Goal: Task Accomplishment & Management: Manage account settings

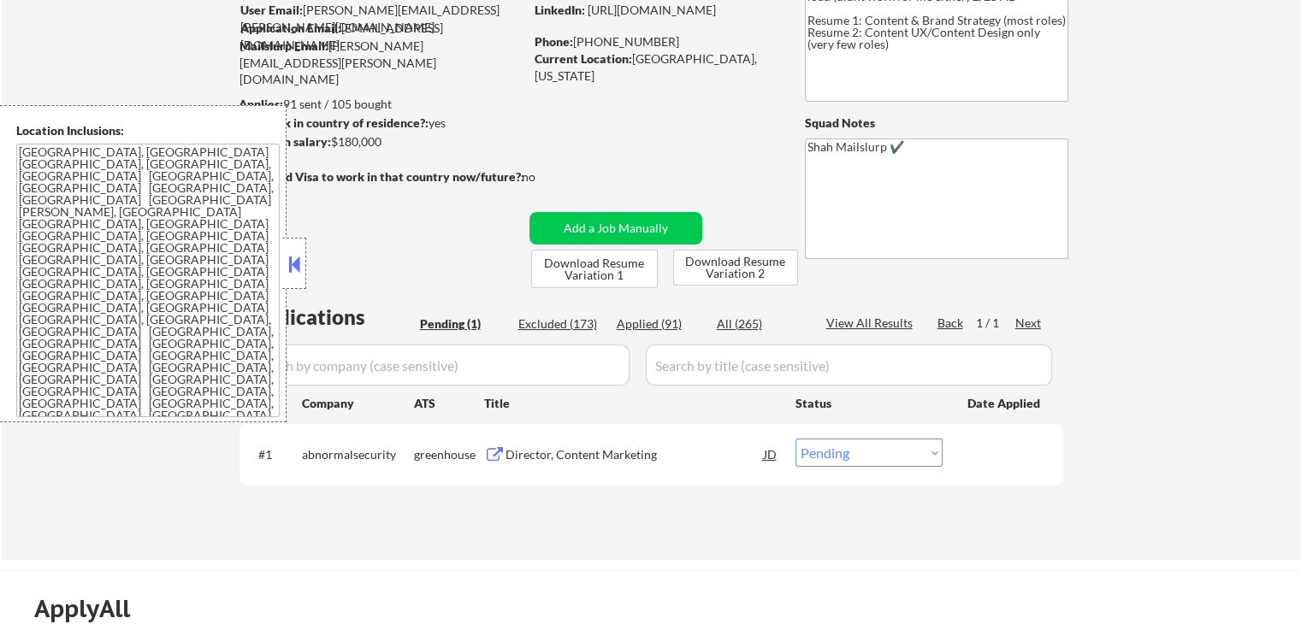
scroll to position [171, 0]
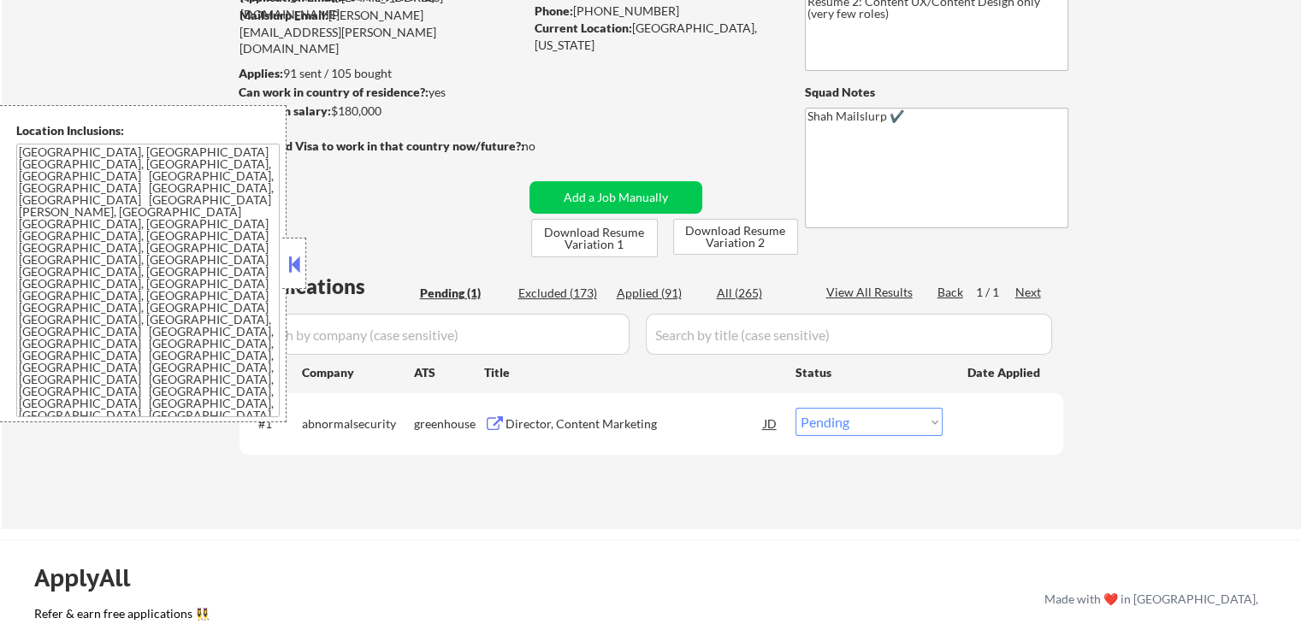
click at [291, 268] on button at bounding box center [294, 264] width 19 height 26
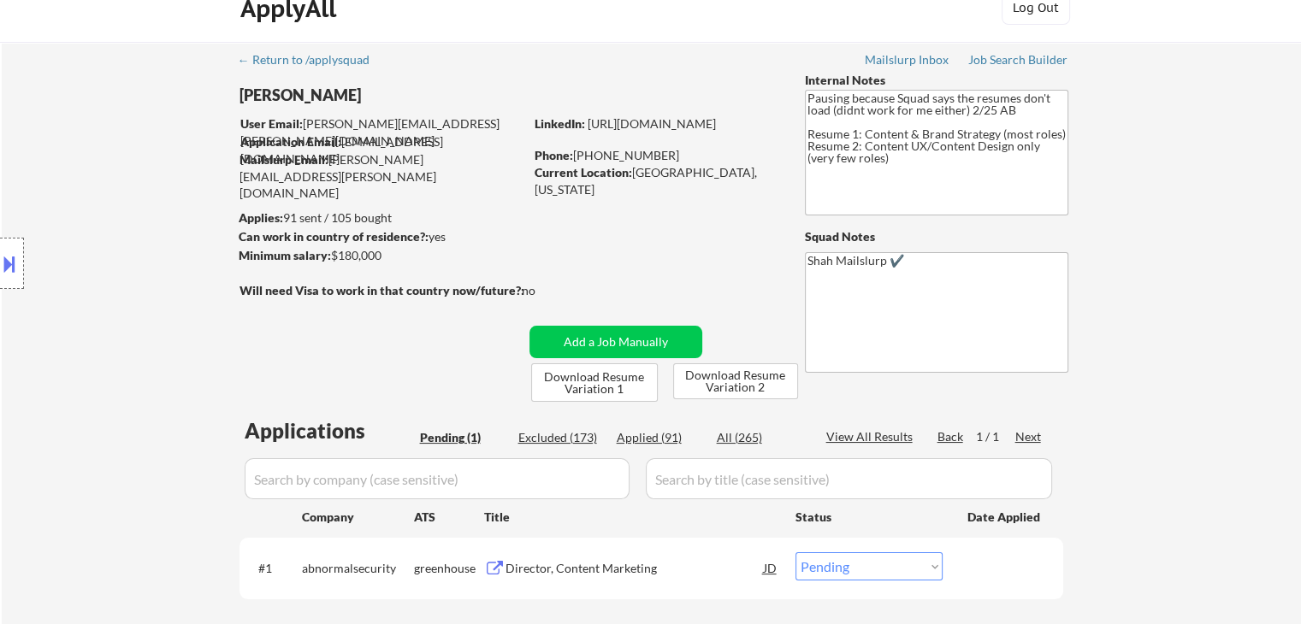
scroll to position [0, 0]
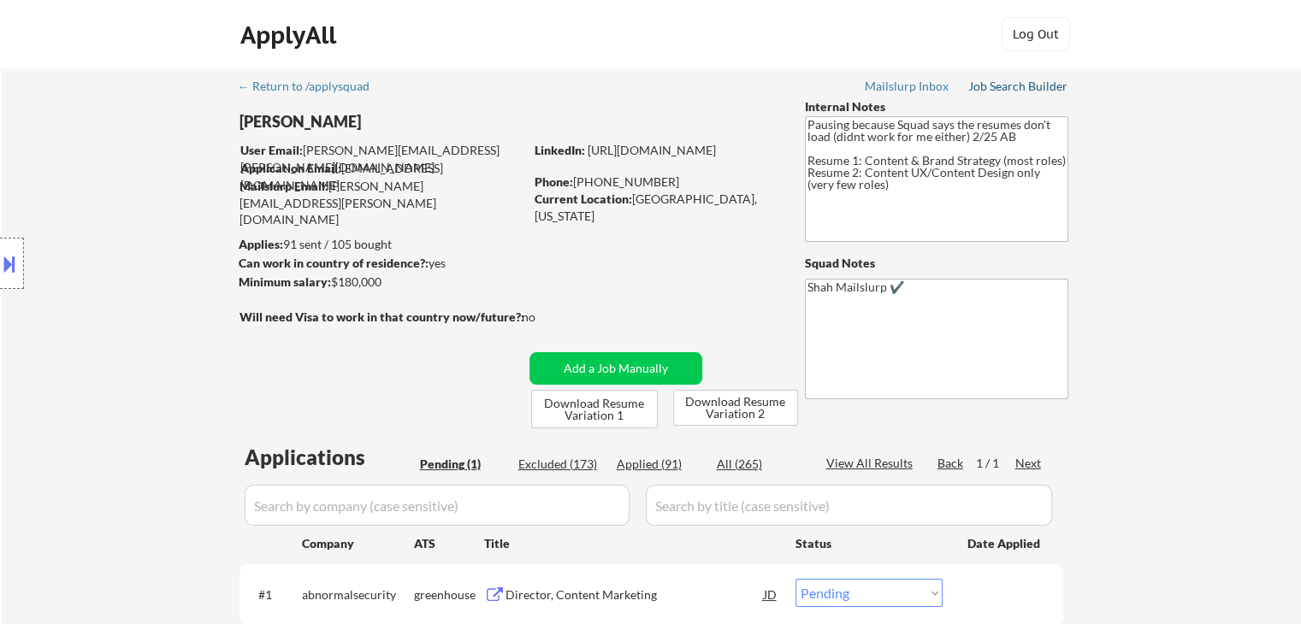
drag, startPoint x: 1001, startPoint y: 88, endPoint x: 983, endPoint y: 99, distance: 20.4
click at [1001, 88] on div "Job Search Builder" at bounding box center [1018, 86] width 100 height 12
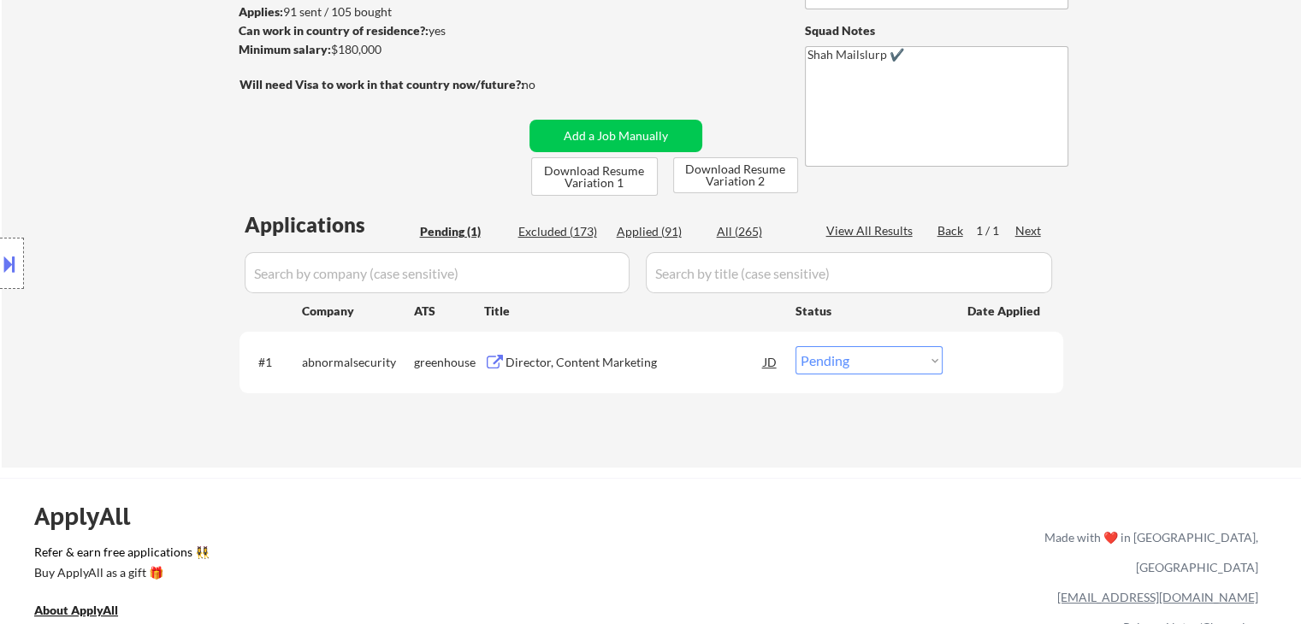
scroll to position [257, 0]
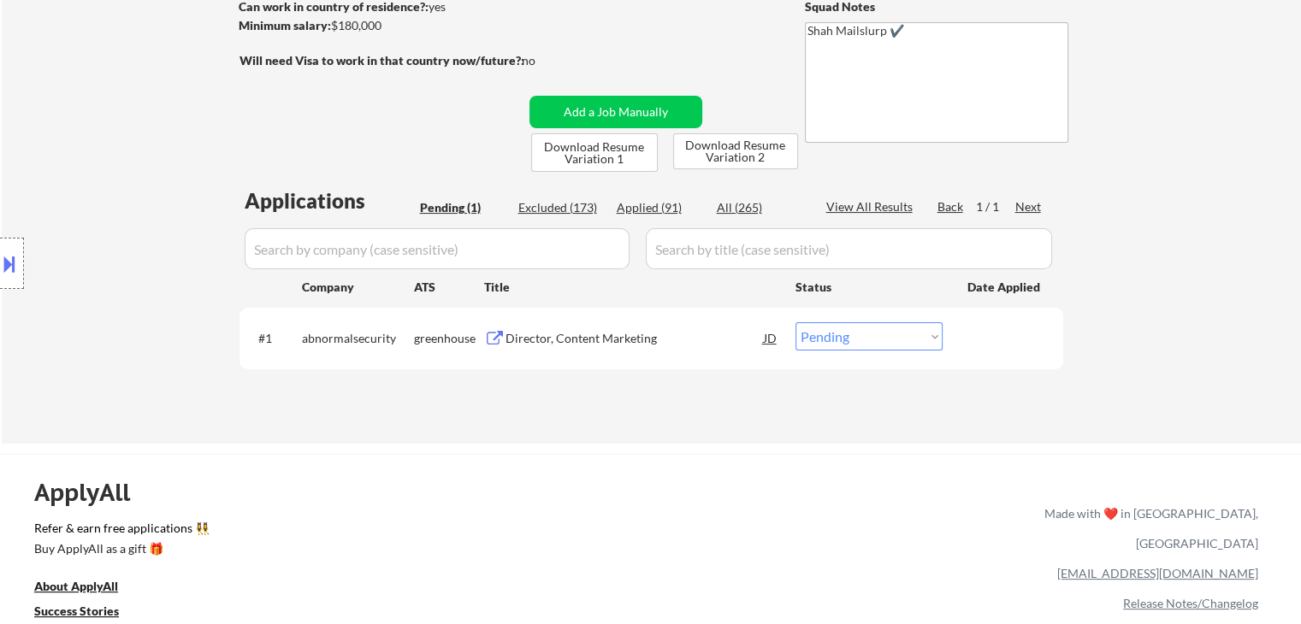
drag, startPoint x: 625, startPoint y: 339, endPoint x: 622, endPoint y: 359, distance: 20.0
click at [625, 339] on div "Director, Content Marketing" at bounding box center [634, 338] width 258 height 17
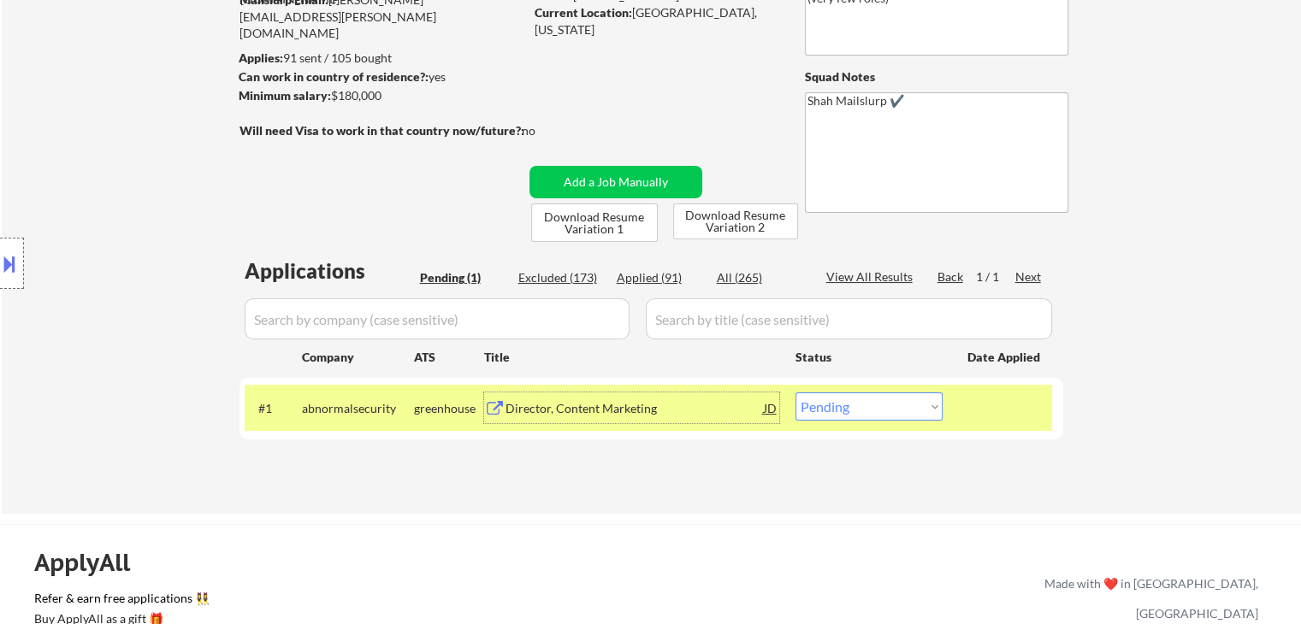
scroll to position [171, 0]
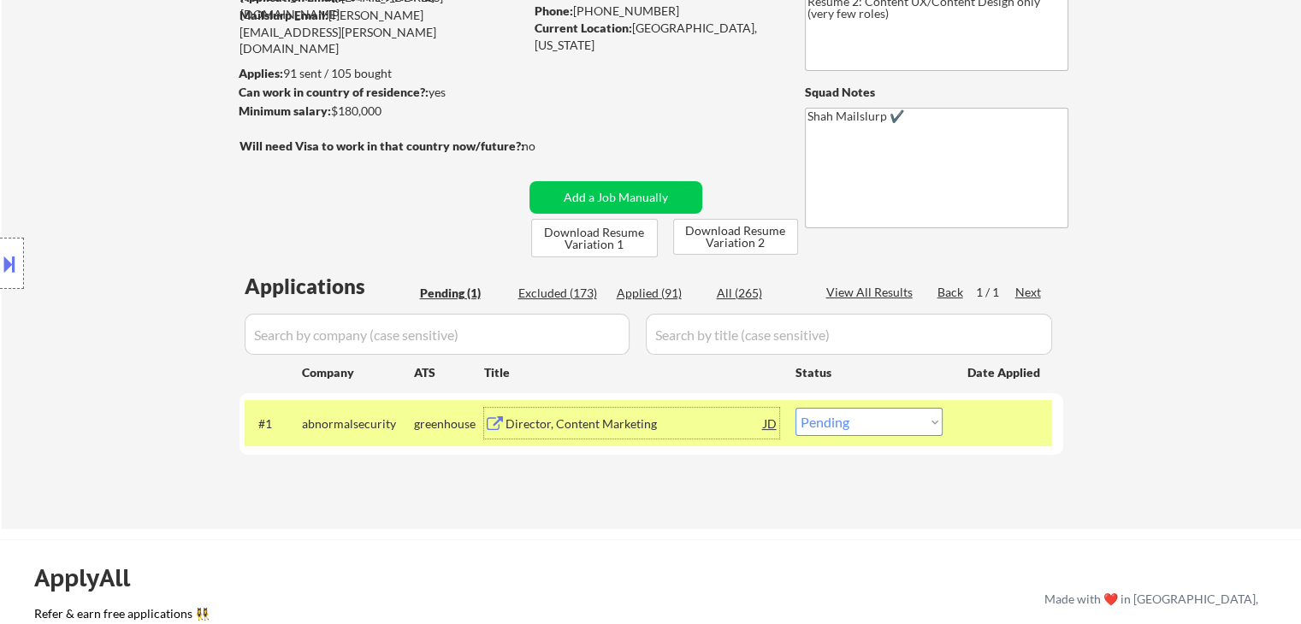
click at [212, 223] on div "Location Inclusions: [GEOGRAPHIC_DATA], [GEOGRAPHIC_DATA] [GEOGRAPHIC_DATA], [G…" at bounding box center [153, 263] width 306 height 317
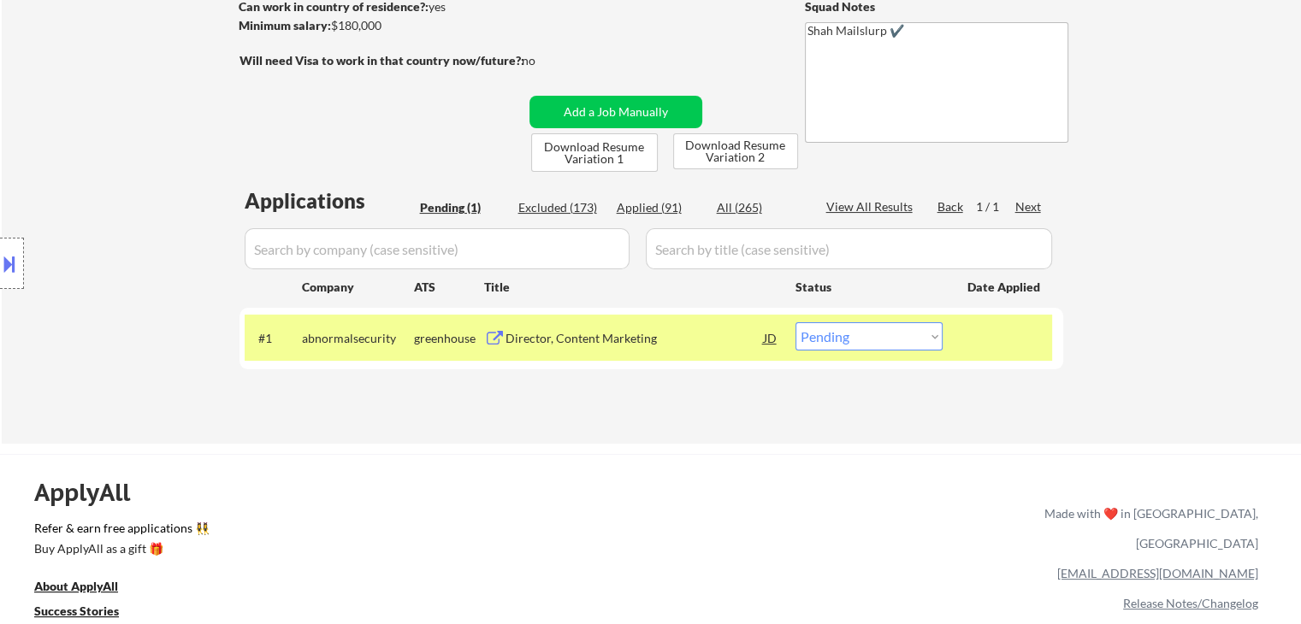
scroll to position [428, 0]
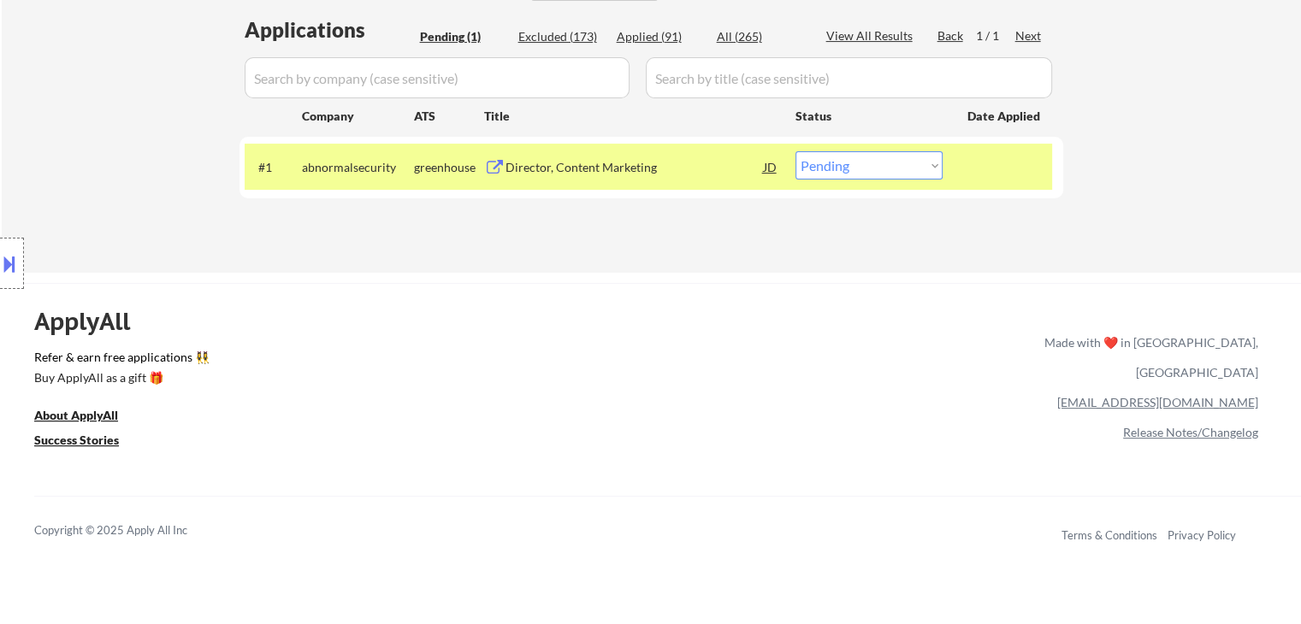
click at [902, 172] on select "Choose an option... Pending Applied Excluded (Questions) Excluded (Expired) Exc…" at bounding box center [868, 165] width 147 height 28
select select ""applied""
click at [795, 151] on select "Choose an option... Pending Applied Excluded (Questions) Excluded (Expired) Exc…" at bounding box center [868, 165] width 147 height 28
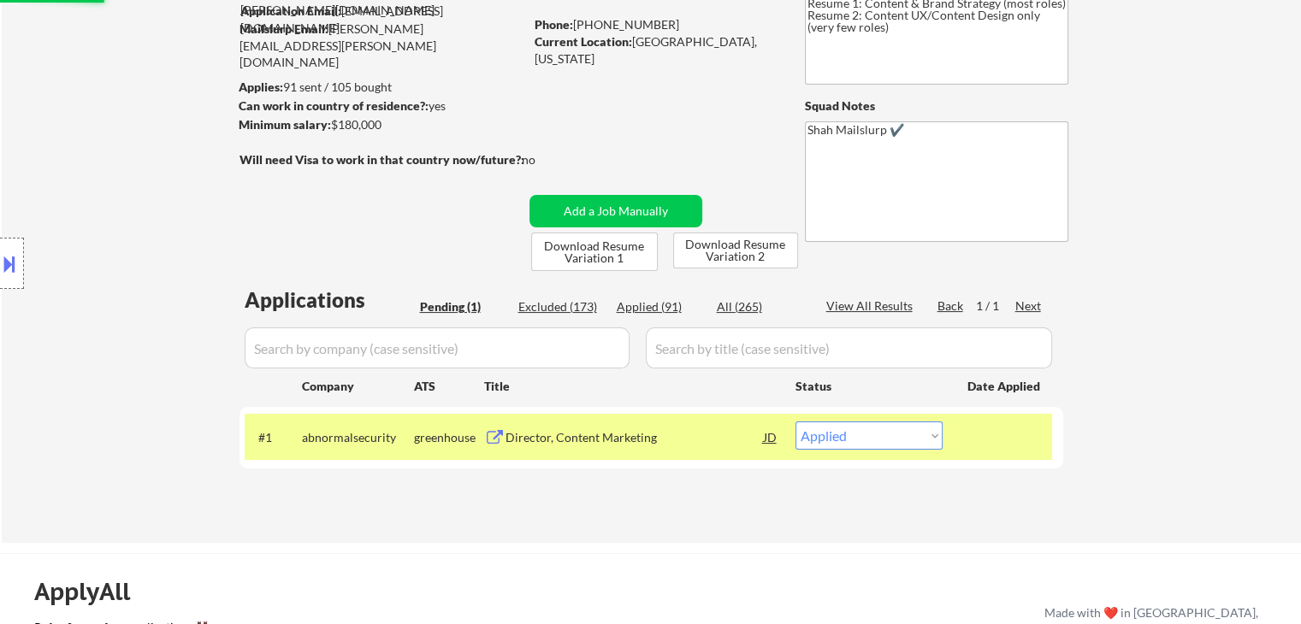
scroll to position [86, 0]
